Goal: Transaction & Acquisition: Subscribe to service/newsletter

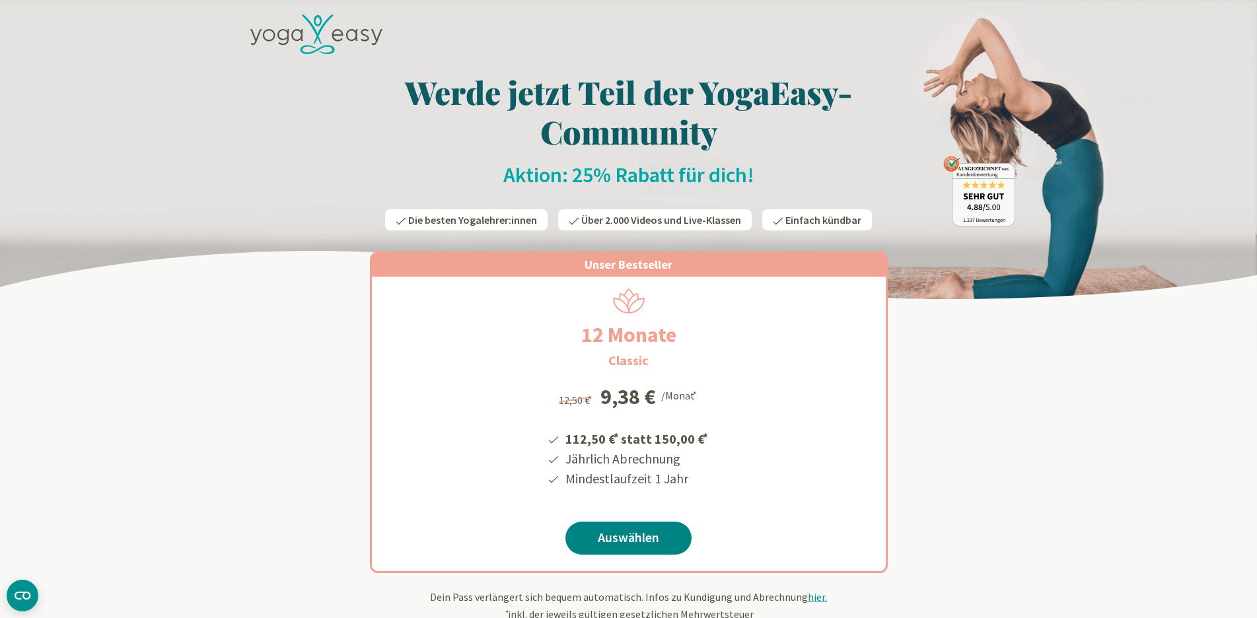
click at [635, 536] on link "Auswählen" at bounding box center [629, 538] width 126 height 33
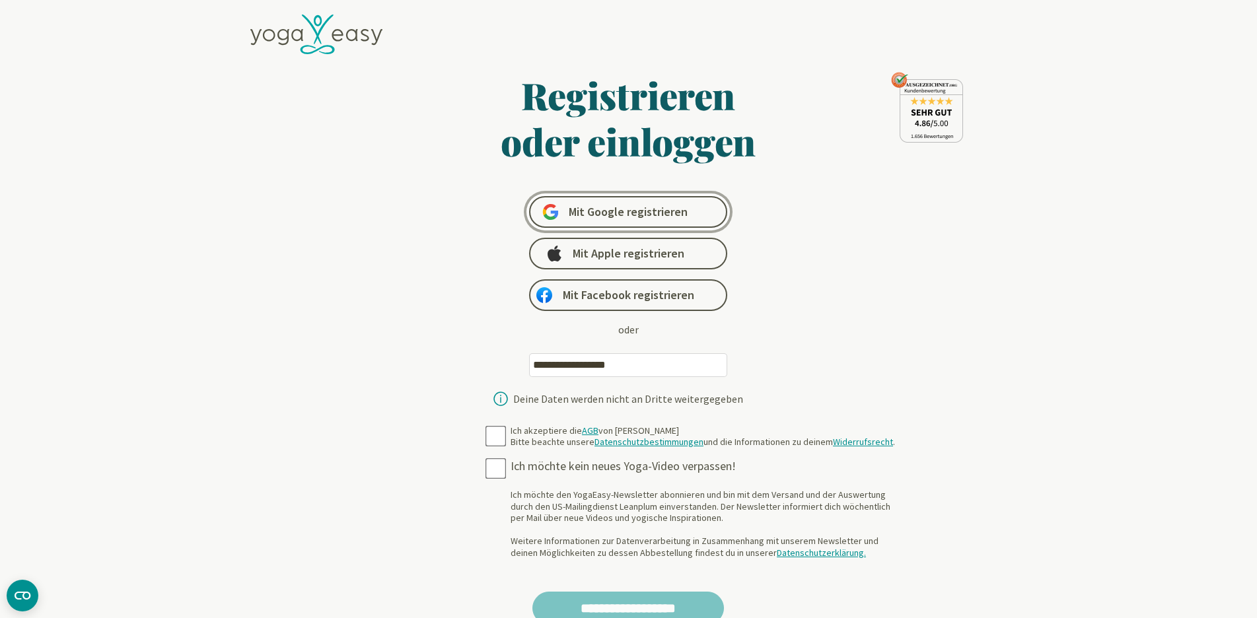
click at [631, 213] on span "Mit Google registrieren" at bounding box center [628, 212] width 119 height 16
